Goal: Transaction & Acquisition: Book appointment/travel/reservation

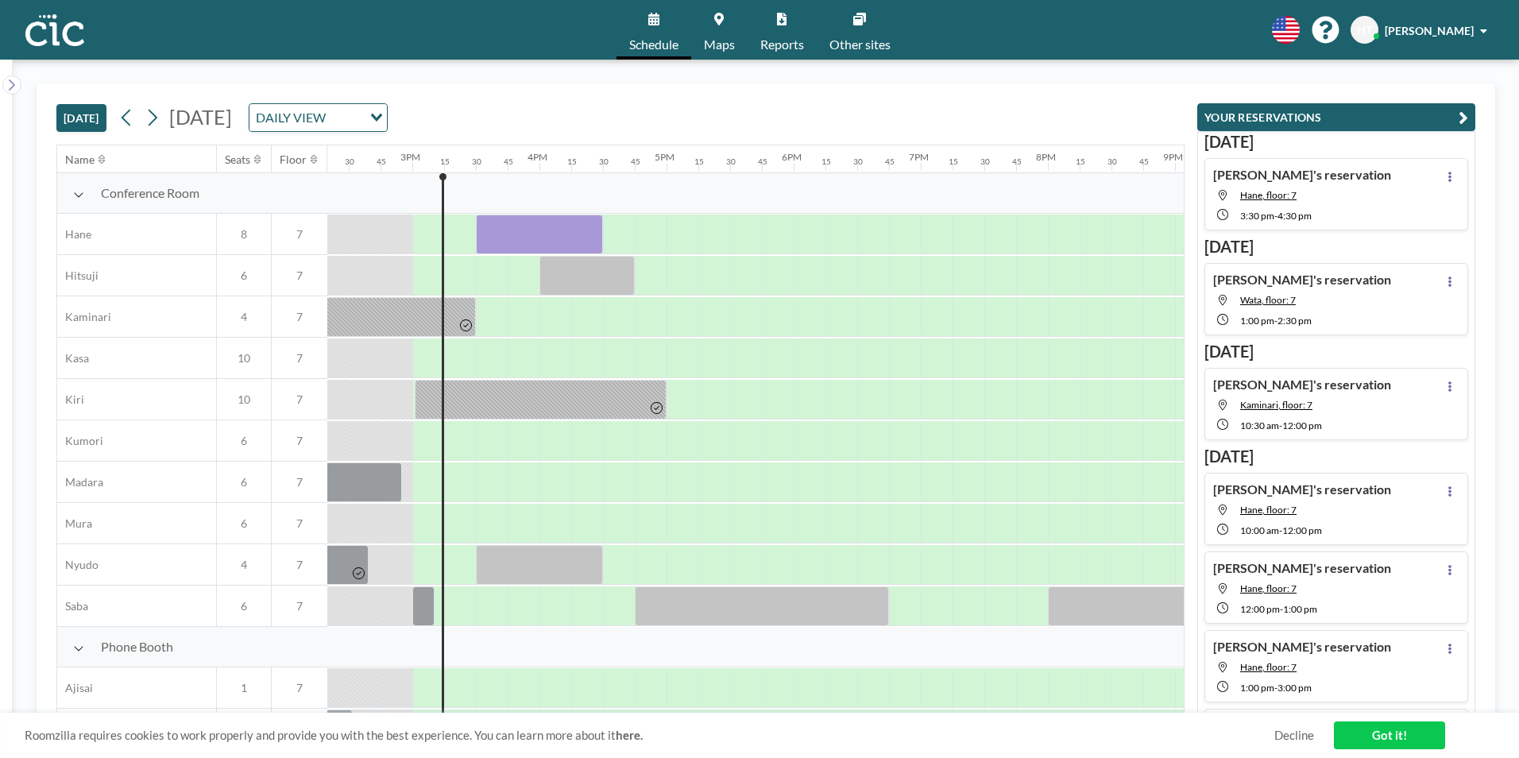
scroll to position [0, 1875]
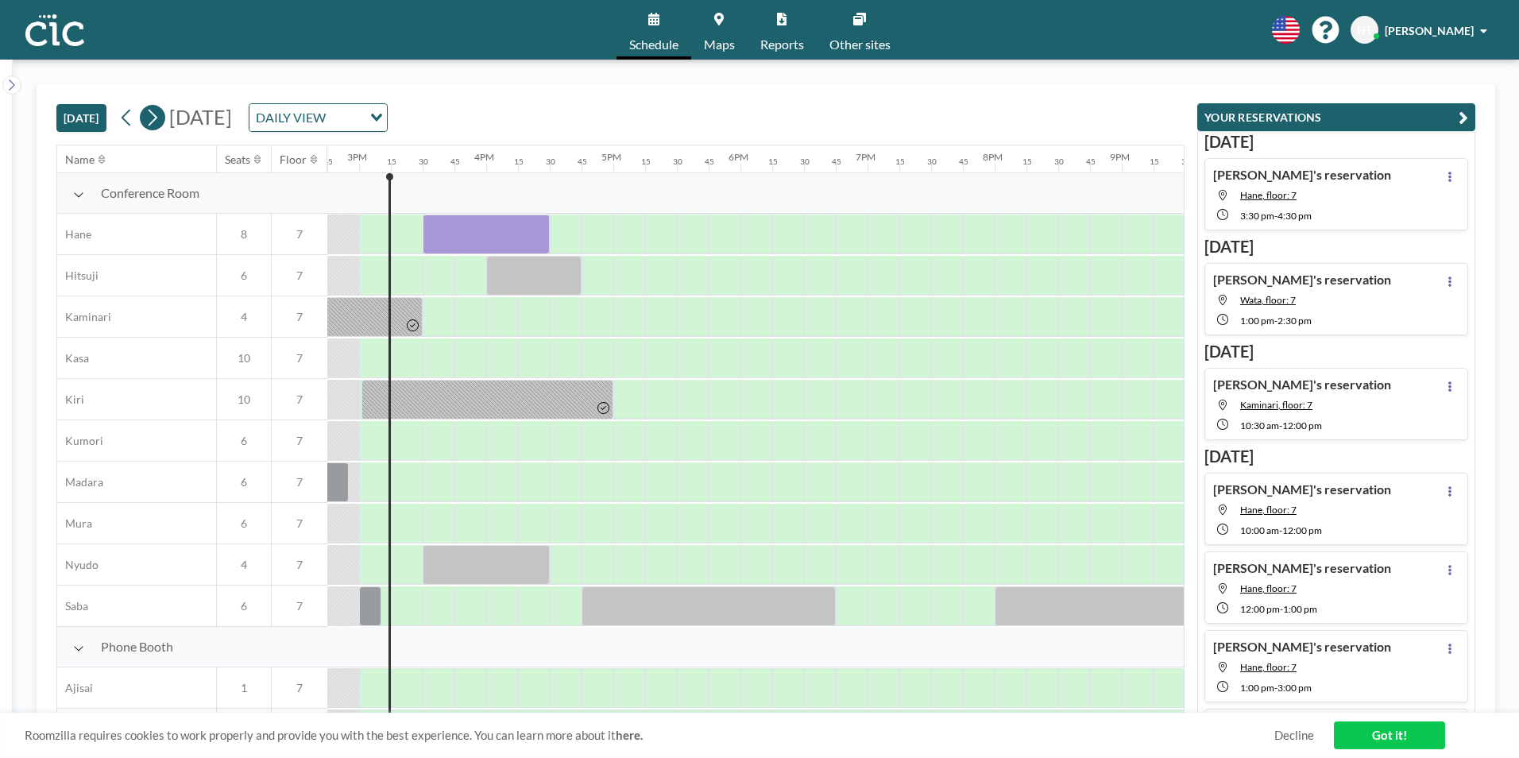
click at [158, 112] on icon at bounding box center [152, 118] width 15 height 24
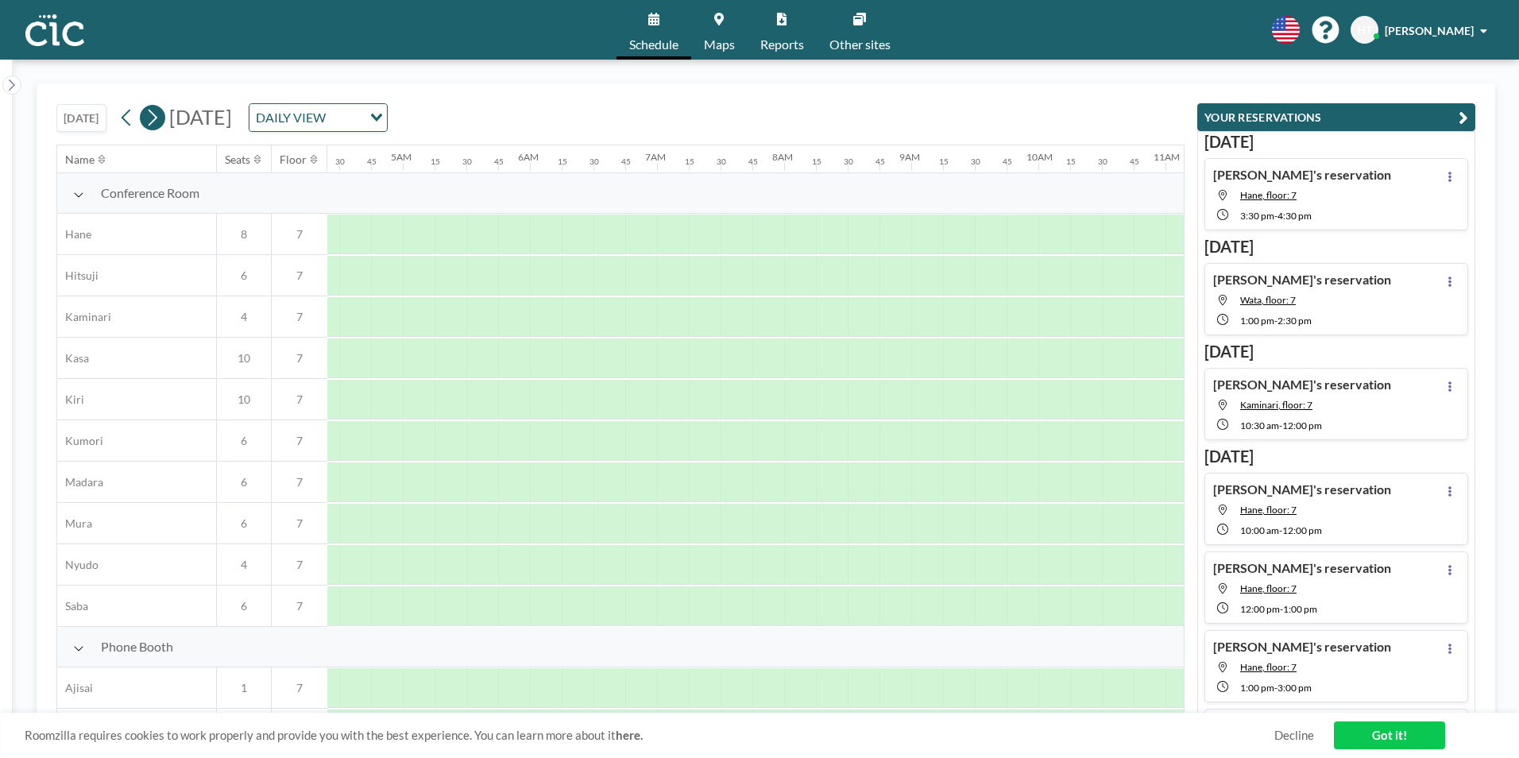
click at [158, 112] on icon at bounding box center [152, 118] width 15 height 24
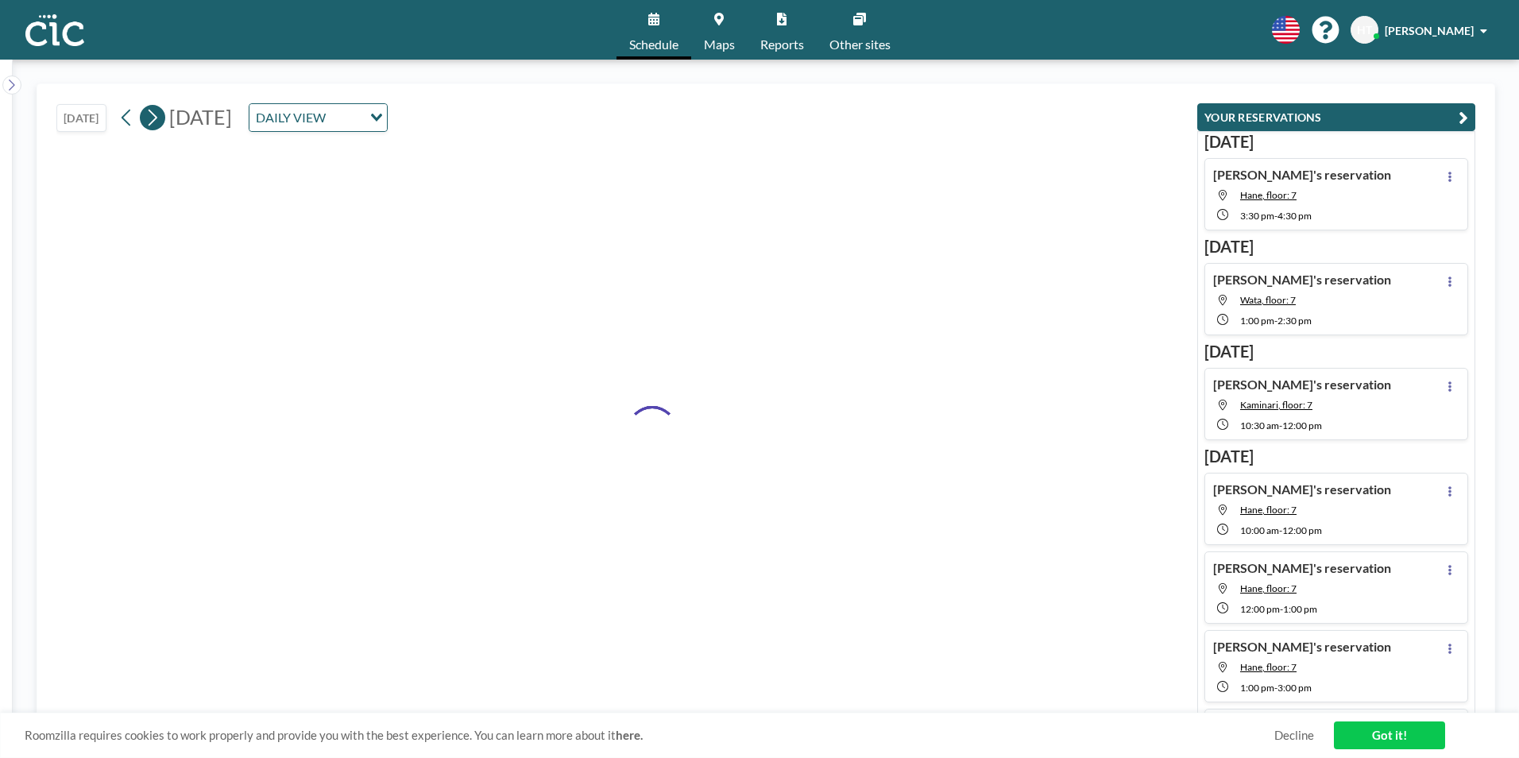
click at [158, 112] on icon at bounding box center [152, 118] width 15 height 24
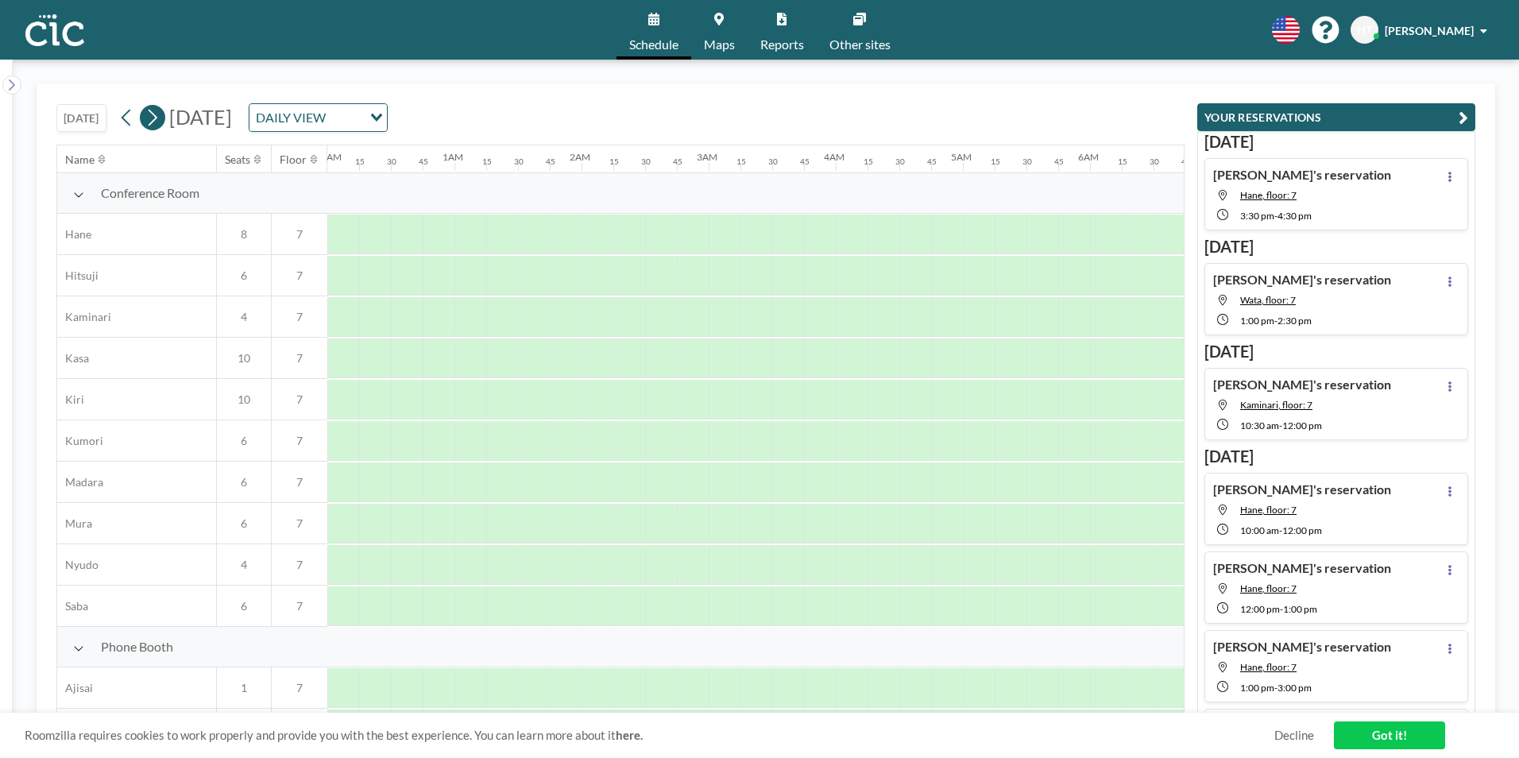
scroll to position [0, 323]
click at [158, 112] on icon at bounding box center [152, 118] width 15 height 24
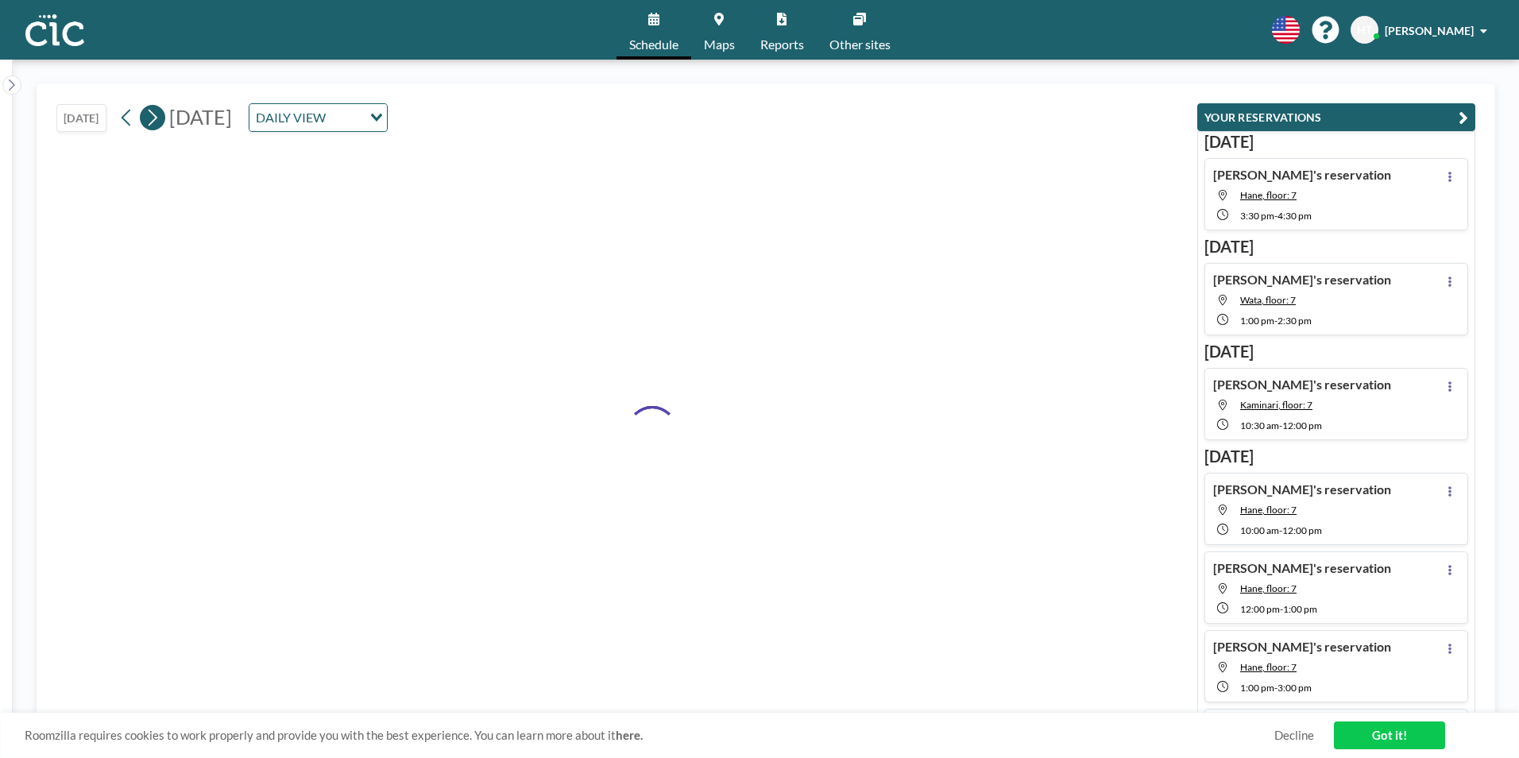
click at [158, 112] on icon at bounding box center [152, 118] width 15 height 24
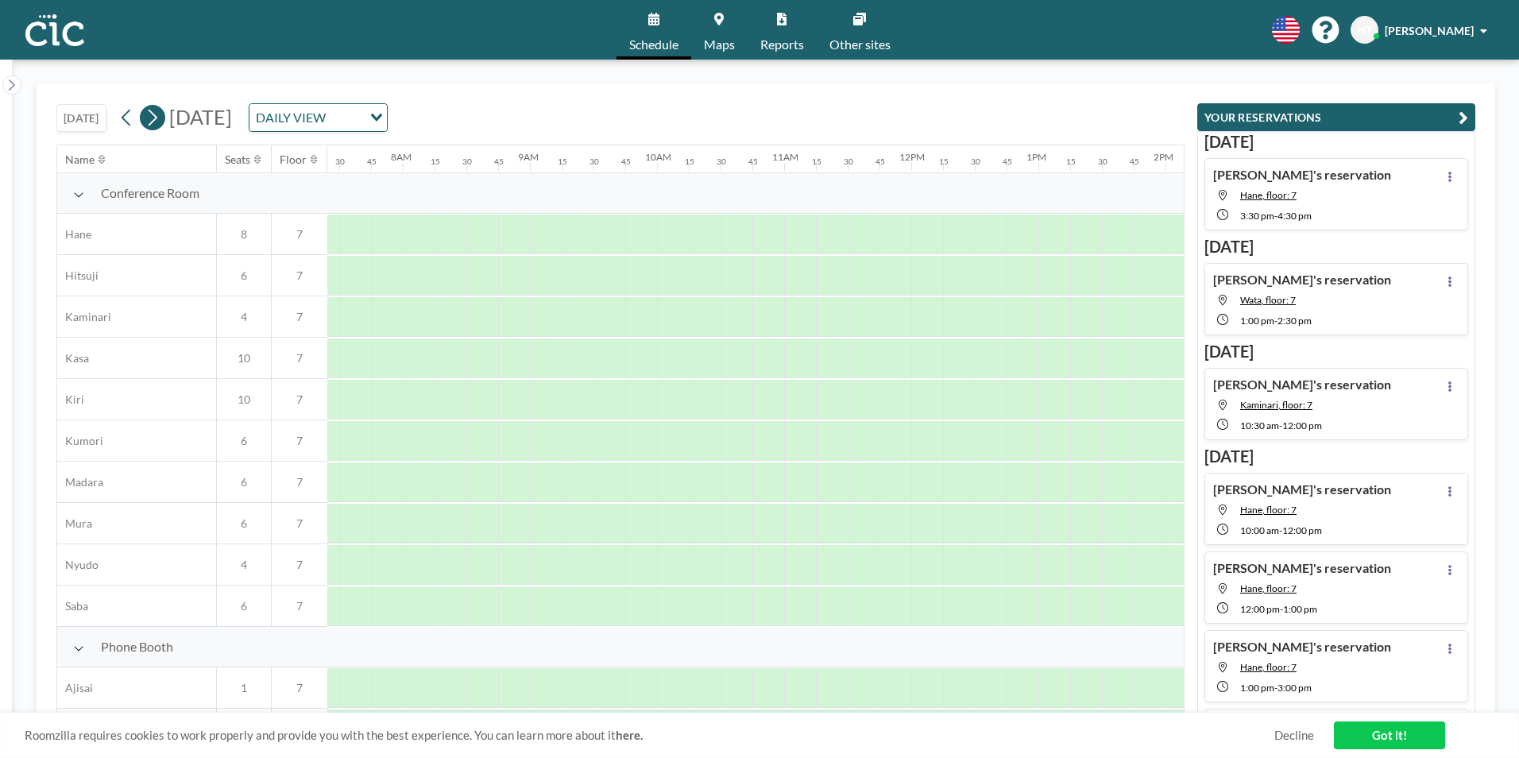
scroll to position [0, 985]
click at [159, 112] on icon at bounding box center [152, 118] width 15 height 24
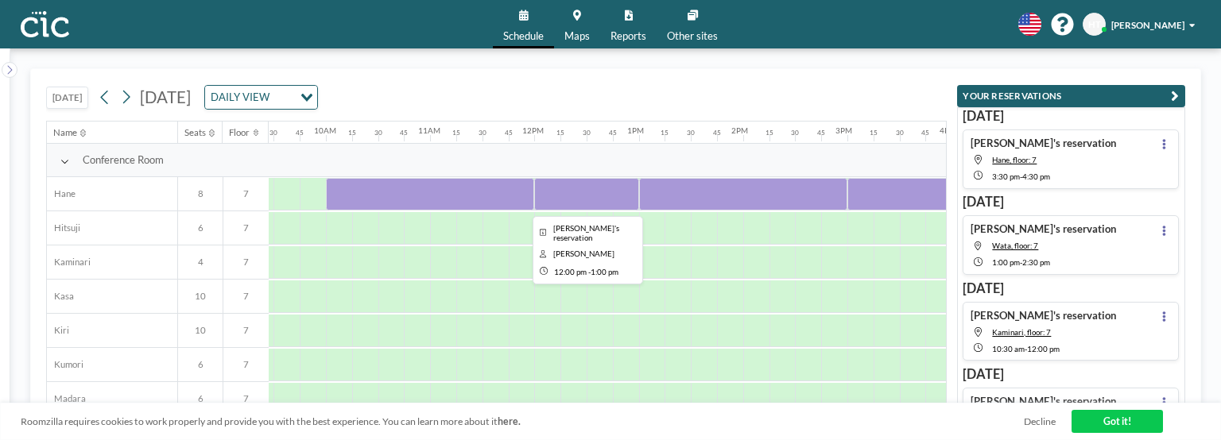
click at [594, 190] on div at bounding box center [586, 194] width 104 height 33
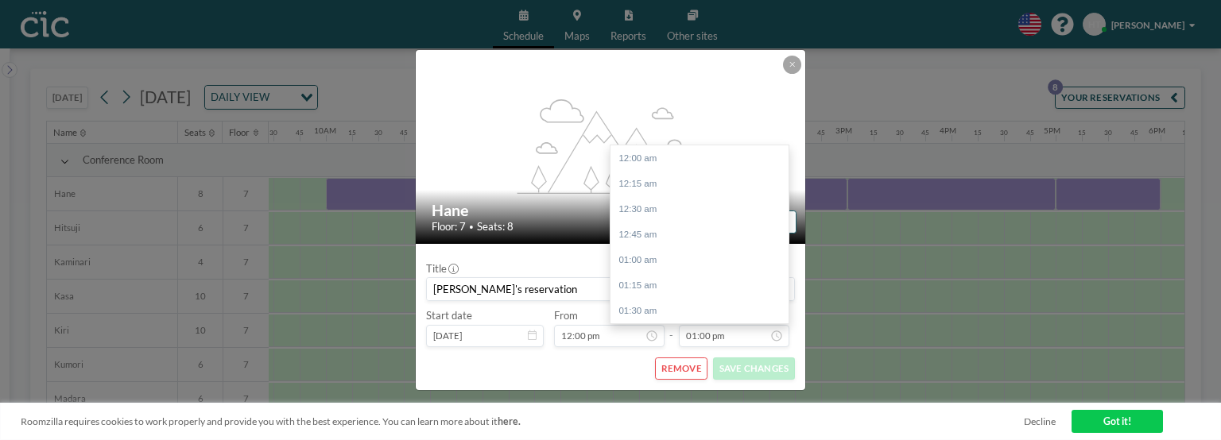
scroll to position [1325, 0]
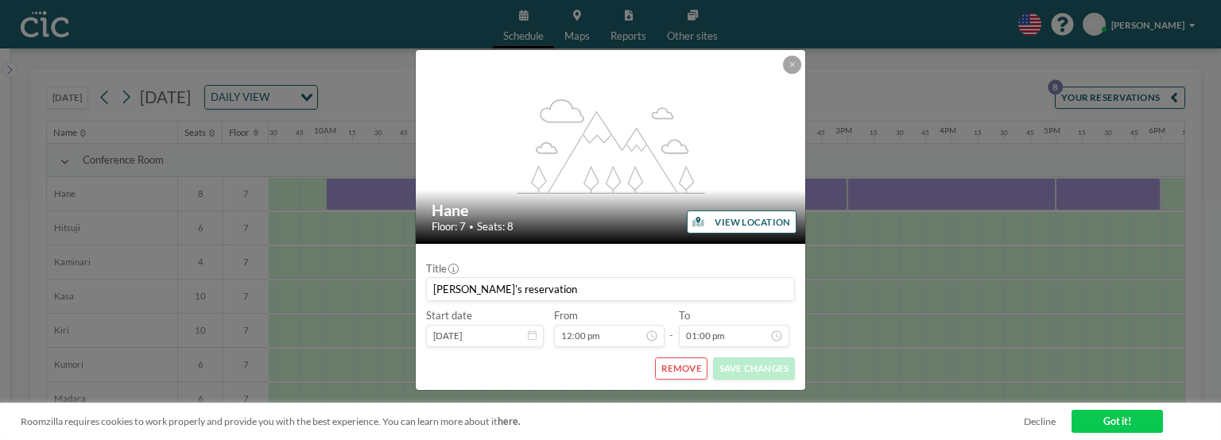
click at [667, 370] on button "REMOVE" at bounding box center [681, 369] width 52 height 22
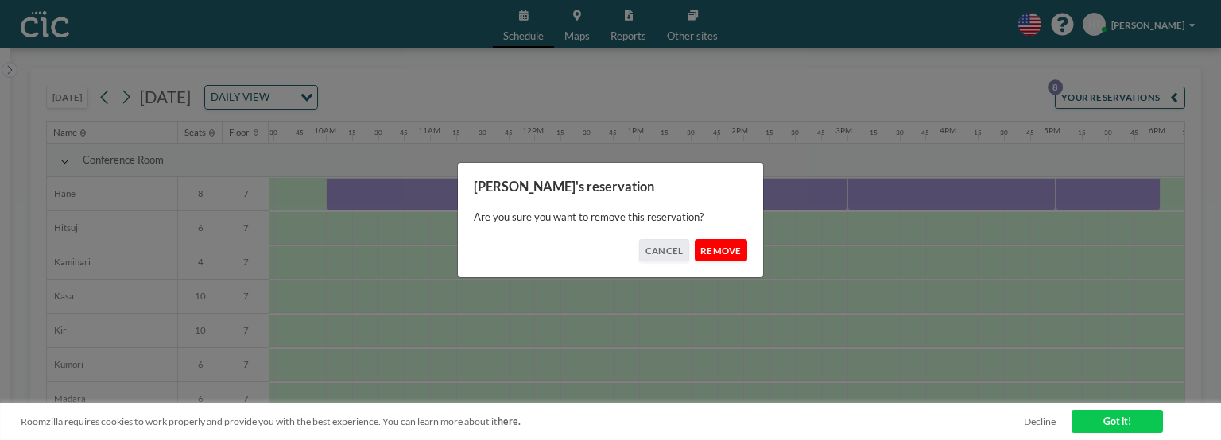
click at [706, 254] on button "REMOVE" at bounding box center [721, 250] width 52 height 22
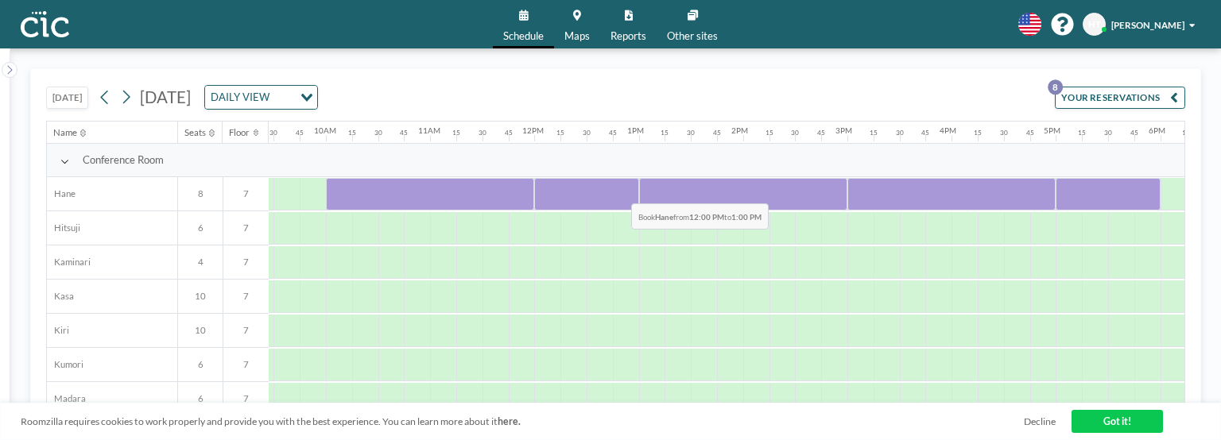
drag, startPoint x: 548, startPoint y: 192, endPoint x: 618, endPoint y: 192, distance: 70.7
click at [618, 192] on div at bounding box center [586, 194] width 104 height 33
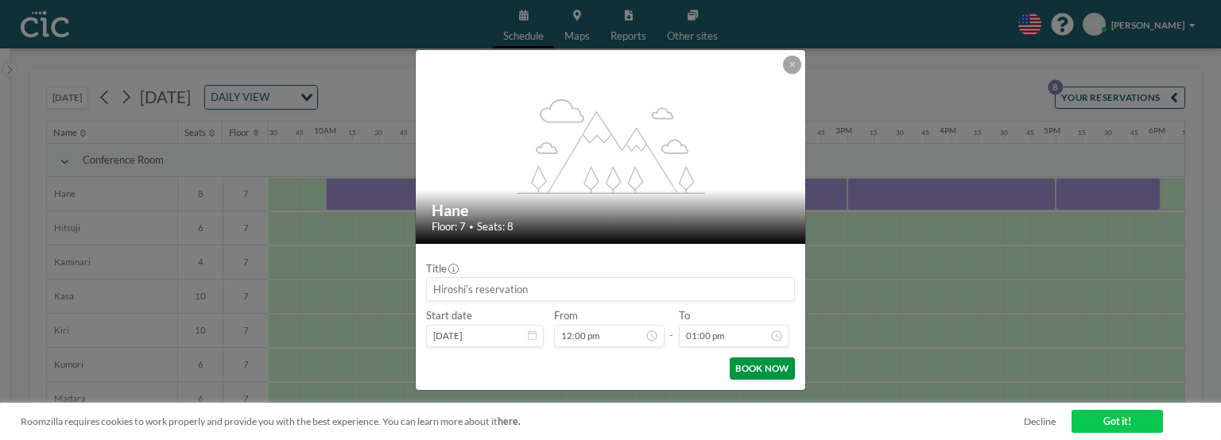
click at [756, 370] on button "BOOK NOW" at bounding box center [761, 369] width 65 height 22
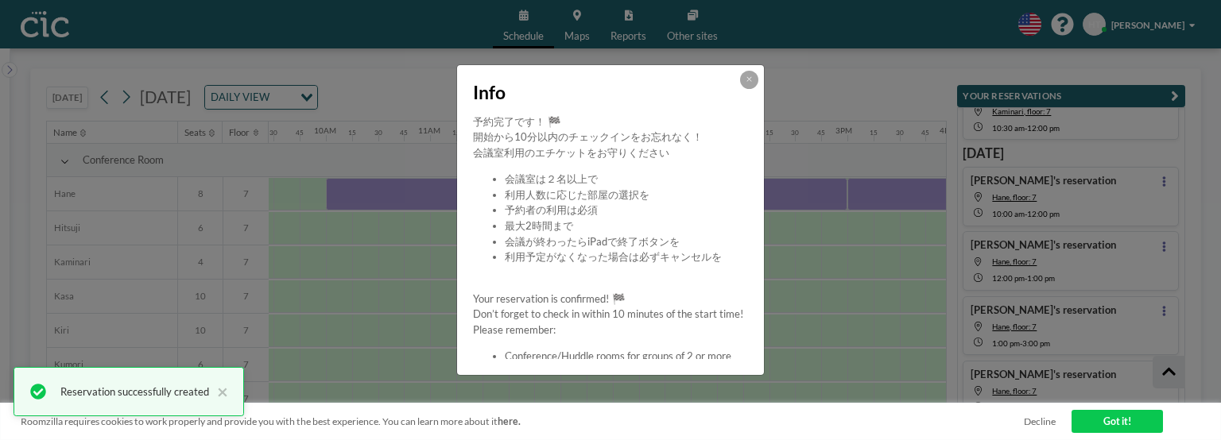
scroll to position [226, 0]
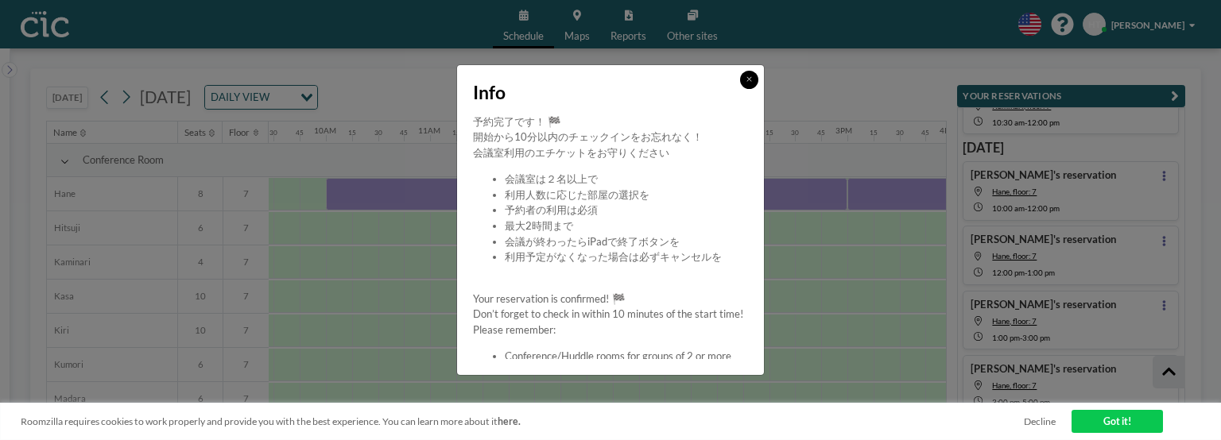
click at [745, 74] on button at bounding box center [749, 80] width 18 height 18
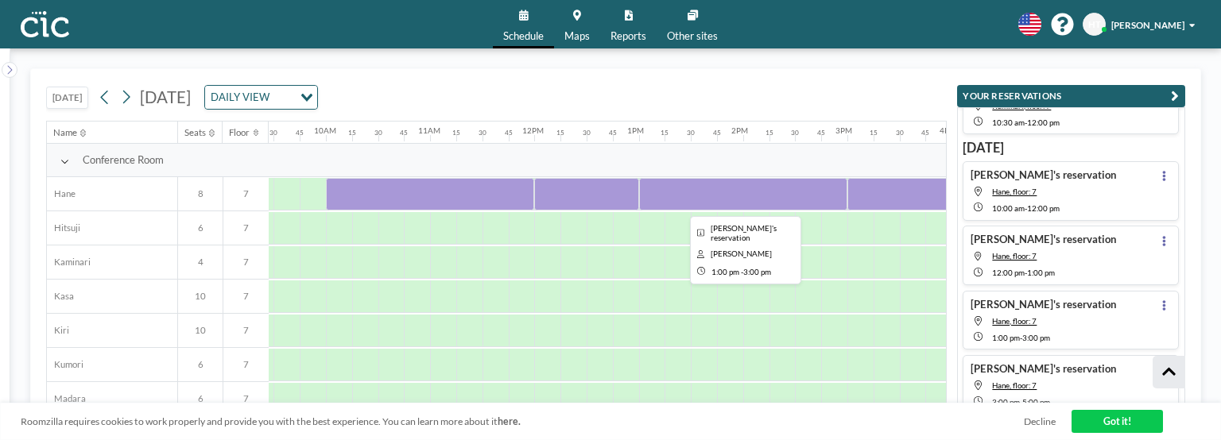
click at [706, 188] on div at bounding box center [743, 194] width 208 height 33
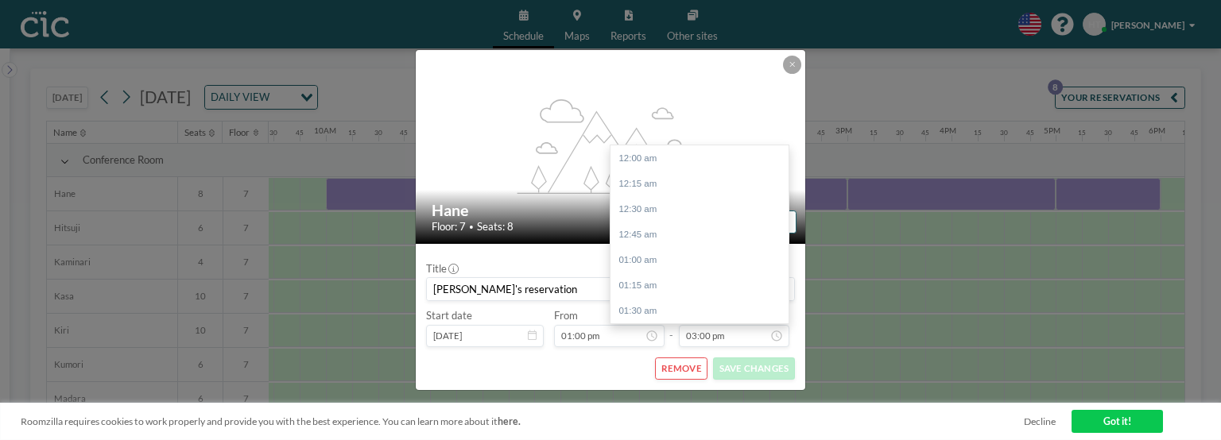
scroll to position [1530, 0]
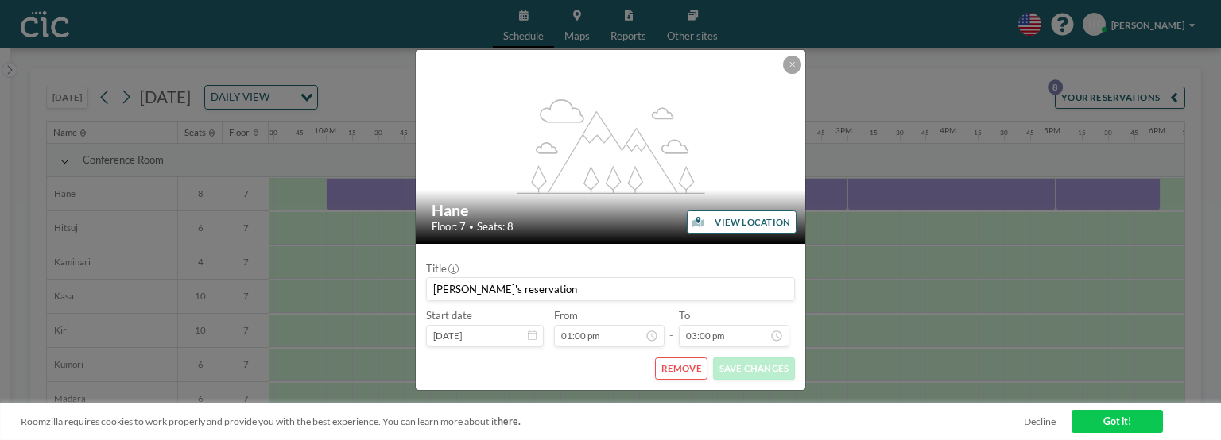
click at [681, 365] on button "REMOVE" at bounding box center [681, 369] width 52 height 22
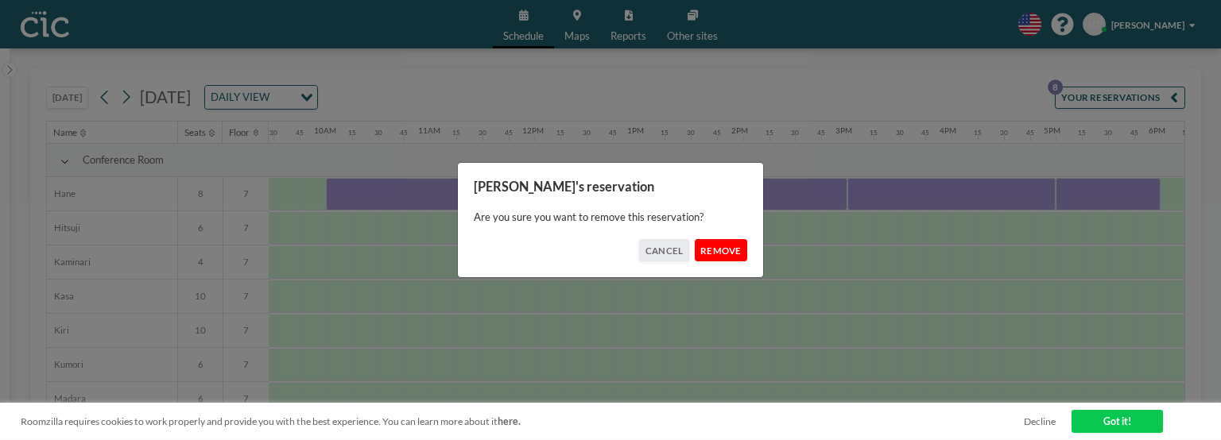
click at [722, 249] on button "REMOVE" at bounding box center [721, 250] width 52 height 22
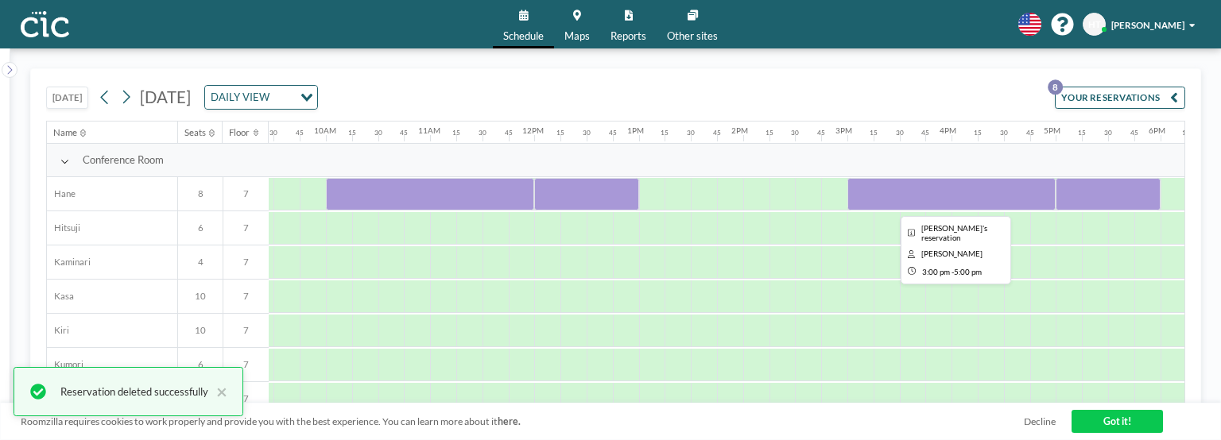
click at [868, 195] on div at bounding box center [951, 194] width 208 height 33
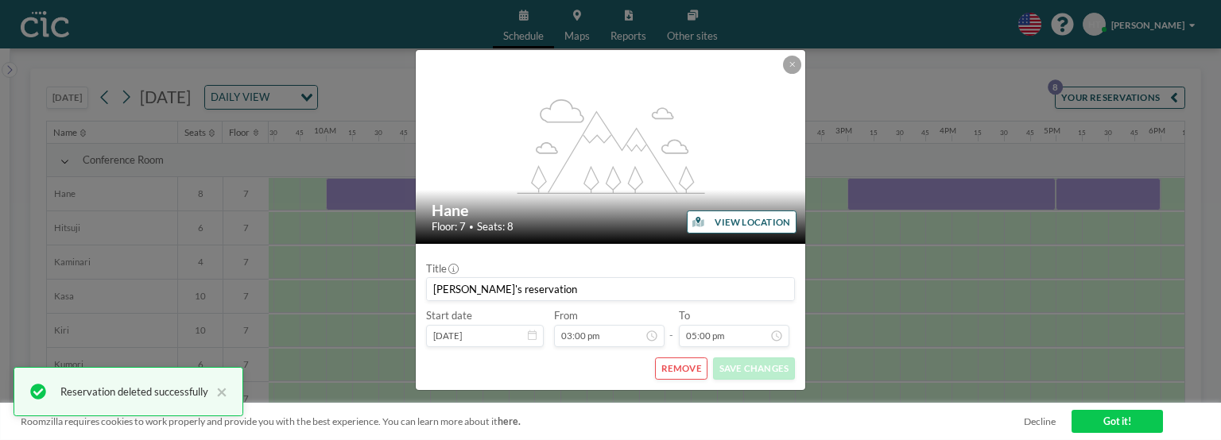
scroll to position [1733, 0]
click at [686, 366] on button "REMOVE" at bounding box center [681, 369] width 52 height 22
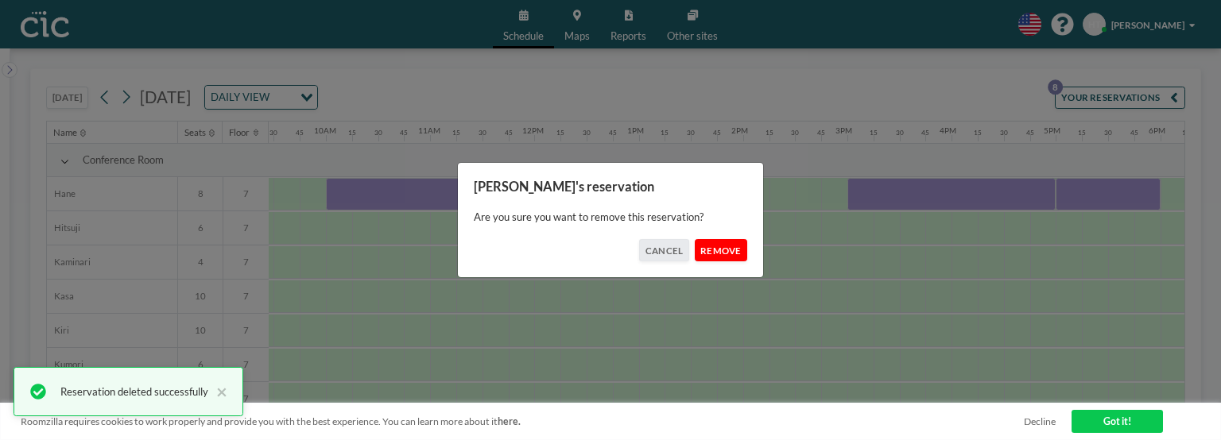
click at [731, 252] on button "REMOVE" at bounding box center [721, 250] width 52 height 22
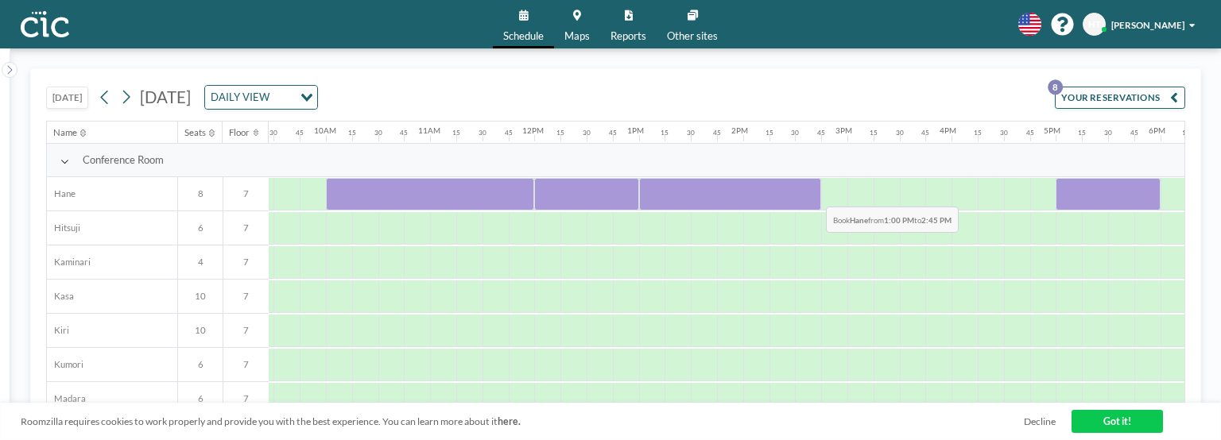
drag, startPoint x: 649, startPoint y: 195, endPoint x: 813, endPoint y: 195, distance: 163.7
click at [813, 195] on div at bounding box center [730, 194] width 183 height 33
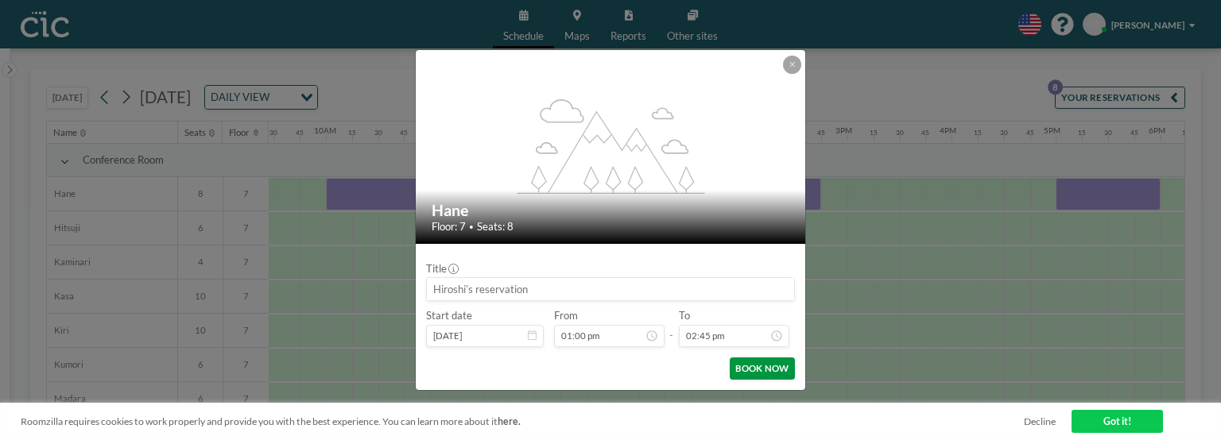
scroll to position [1504, 0]
click at [753, 373] on button "BOOK NOW" at bounding box center [761, 369] width 65 height 22
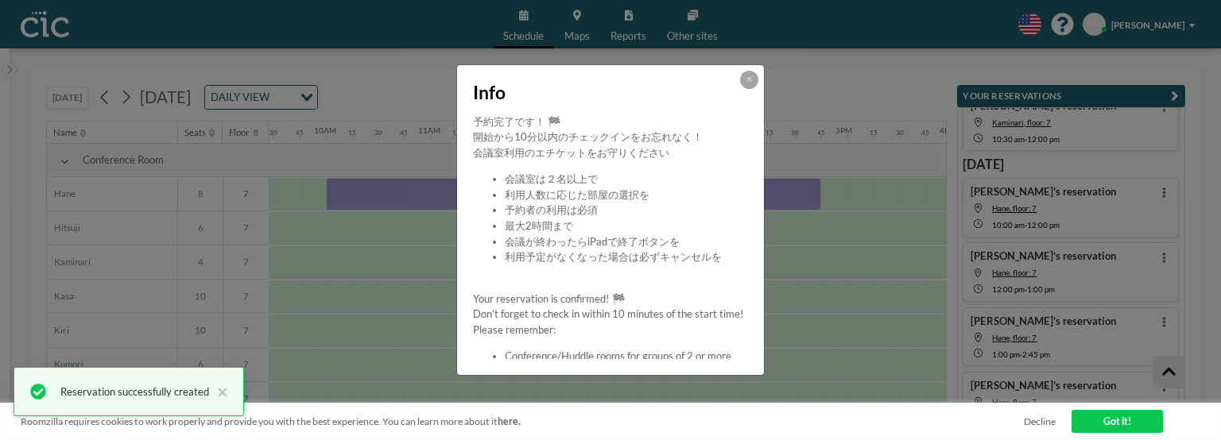
scroll to position [242, 0]
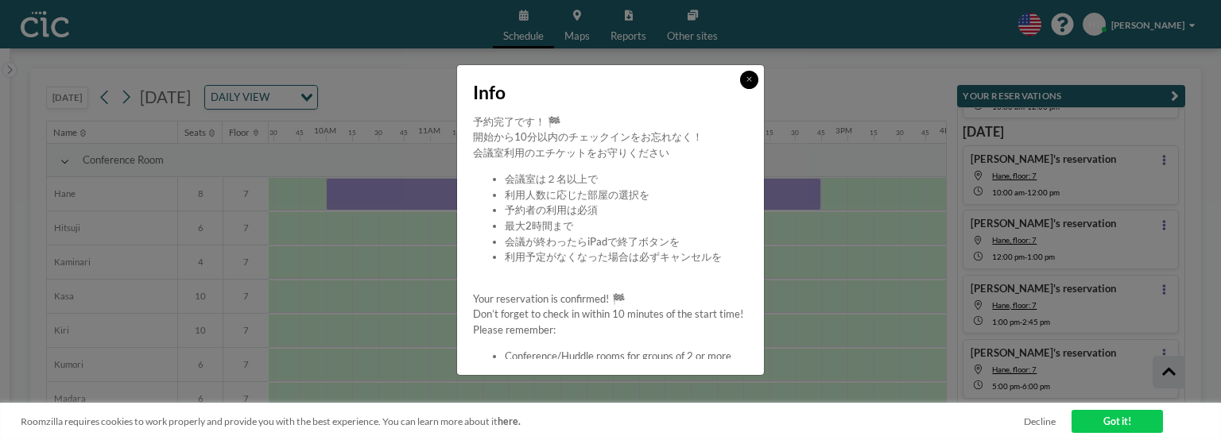
click at [752, 83] on icon at bounding box center [749, 79] width 6 height 8
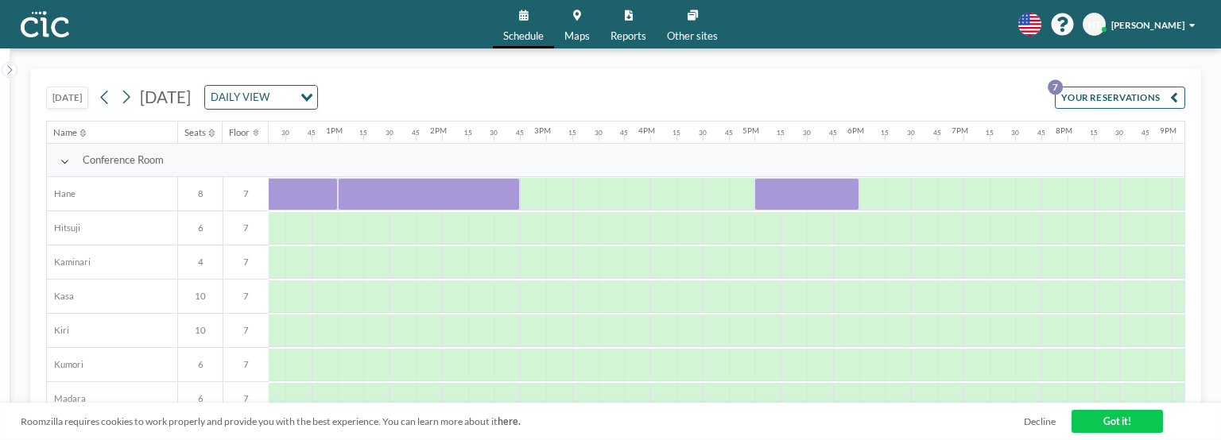
scroll to position [0, 1305]
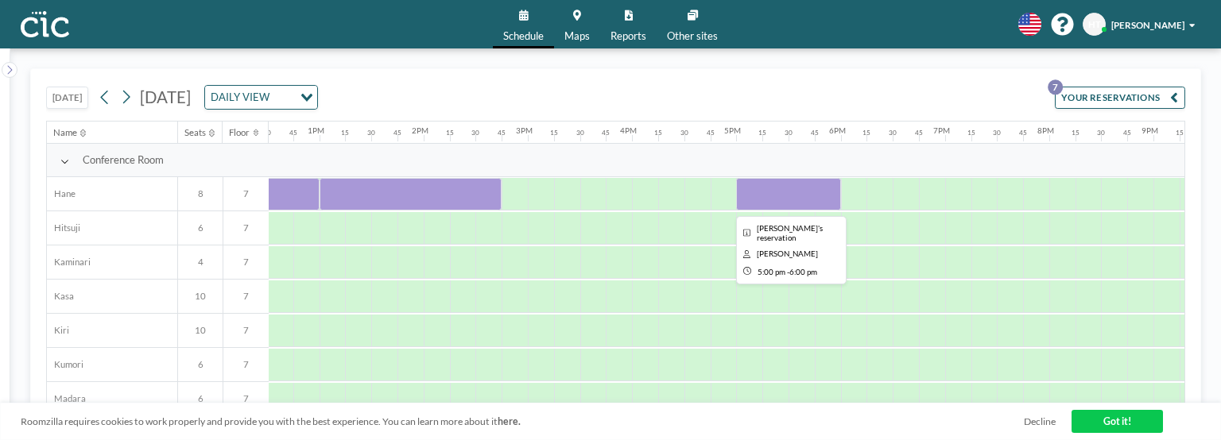
click at [773, 203] on div at bounding box center [788, 194] width 104 height 33
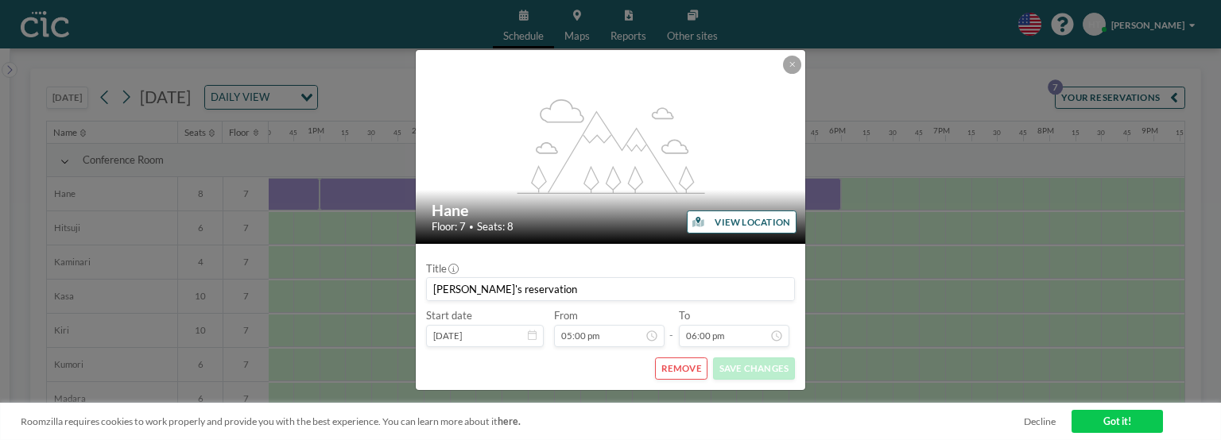
scroll to position [1836, 0]
click at [681, 366] on button "REMOVE" at bounding box center [681, 369] width 52 height 22
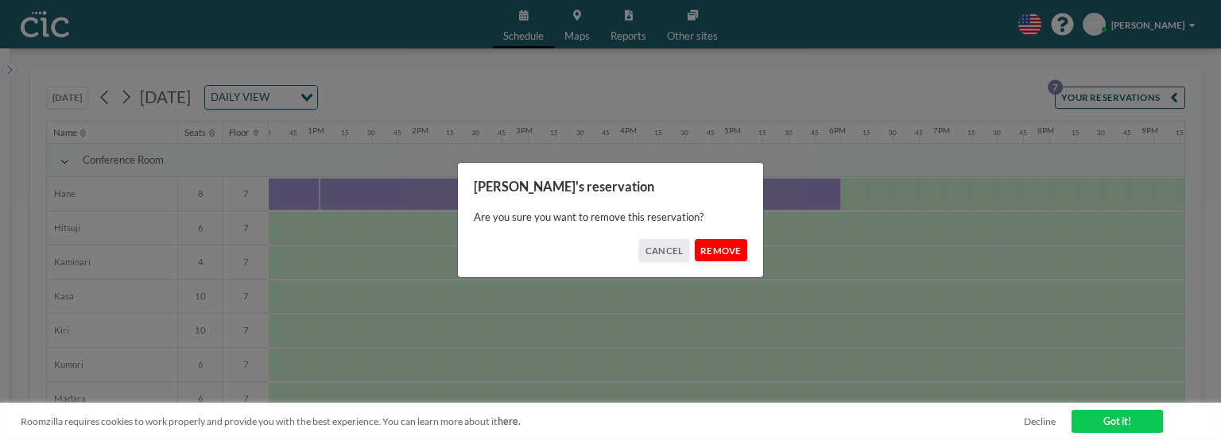
click at [716, 257] on button "REMOVE" at bounding box center [721, 250] width 52 height 22
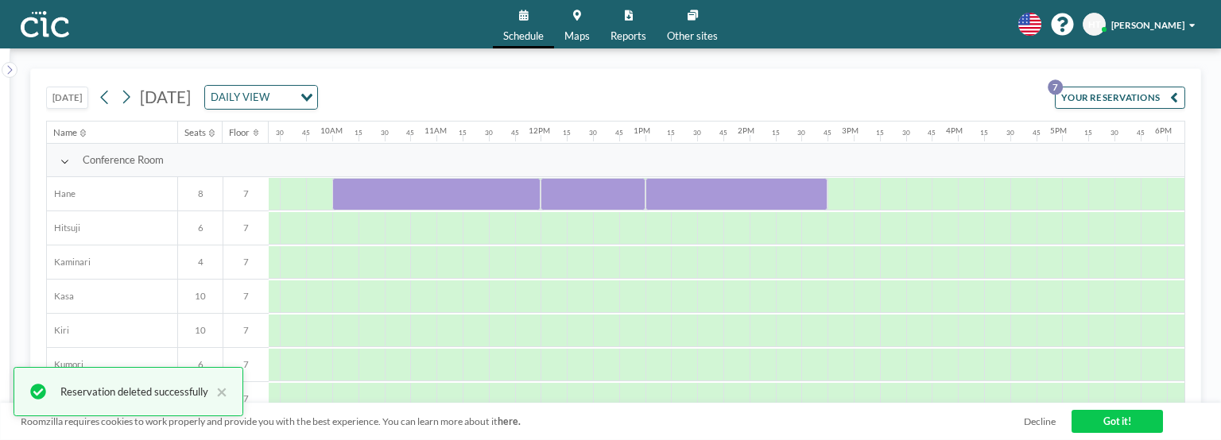
scroll to position [0, 893]
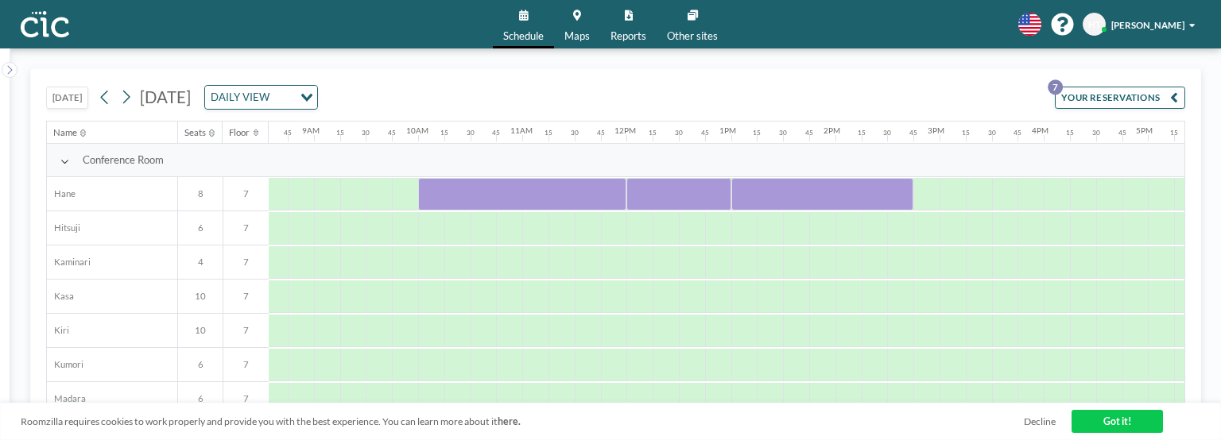
drag, startPoint x: 412, startPoint y: 29, endPoint x: 466, endPoint y: 19, distance: 54.1
click at [466, 19] on div "Schedule Maps Reports Other sites English Polski 日本語 Española HT [PERSON_NAME]" at bounding box center [610, 24] width 1221 height 48
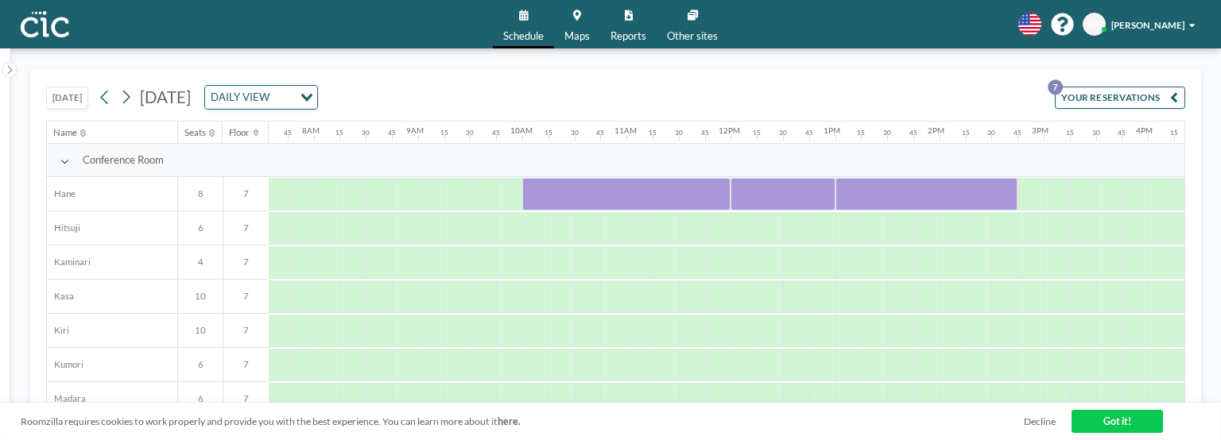
scroll to position [0, 801]
